Goal: Navigation & Orientation: Find specific page/section

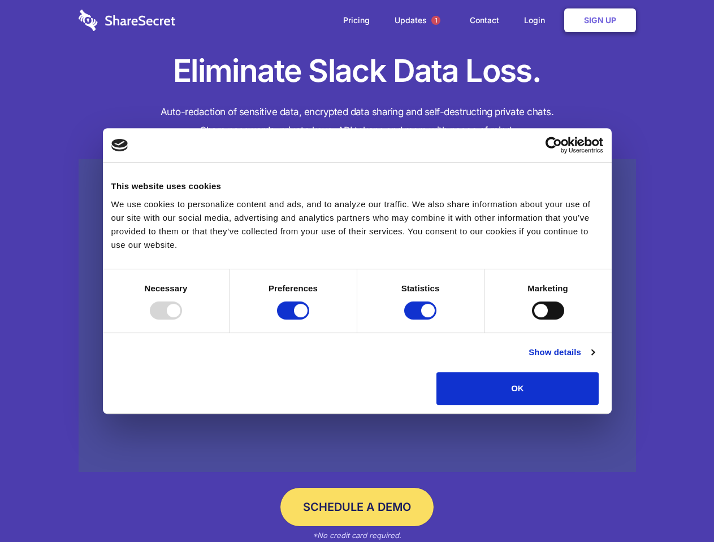
click at [182, 320] on div at bounding box center [166, 311] width 32 height 18
click at [309, 320] on input "Preferences" at bounding box center [293, 311] width 32 height 18
checkbox input "false"
click at [422, 320] on input "Statistics" at bounding box center [420, 311] width 32 height 18
checkbox input "false"
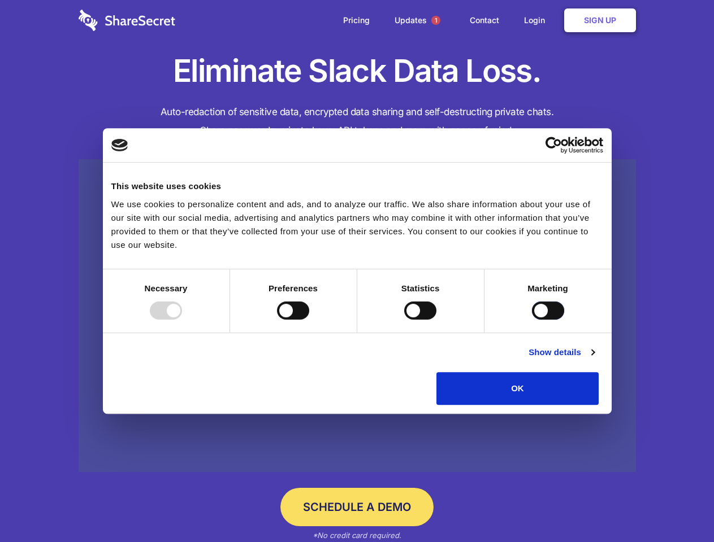
click at [532, 320] on input "Marketing" at bounding box center [548, 311] width 32 height 18
checkbox input "true"
click at [594, 359] on link "Show details" at bounding box center [561, 353] width 66 height 14
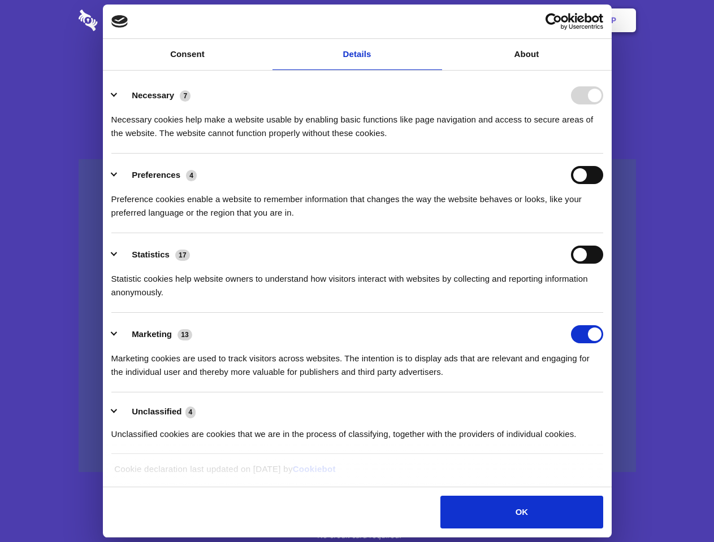
click at [603, 154] on li "Necessary 7 Necessary cookies help make a website usable by enabling basic func…" at bounding box center [357, 114] width 492 height 80
click at [435, 20] on span "1" at bounding box center [435, 20] width 9 height 9
